Goal: Check status: Check status

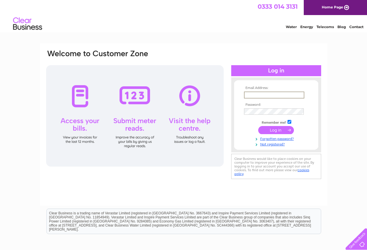
click at [257, 96] on input "text" at bounding box center [274, 95] width 60 height 7
type input "joe@joemaxwell-engineering.com"
click at [281, 129] on input "submit" at bounding box center [276, 130] width 36 height 8
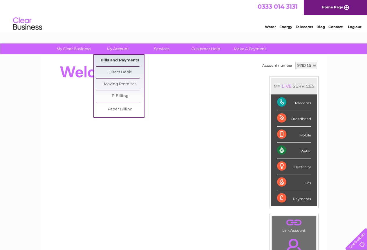
click at [116, 60] on link "Bills and Payments" at bounding box center [120, 61] width 48 height 12
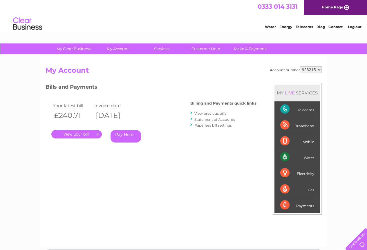
click at [77, 135] on link "." at bounding box center [76, 134] width 50 height 8
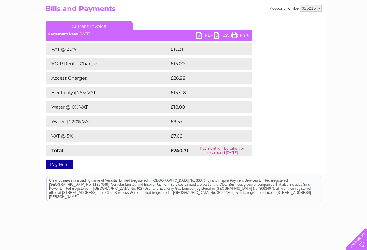
scroll to position [87, 0]
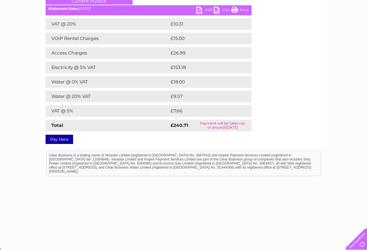
click at [234, 10] on link "Print" at bounding box center [239, 11] width 17 height 8
click at [234, 9] on link "Print" at bounding box center [239, 11] width 17 height 8
